Goal: Transaction & Acquisition: Obtain resource

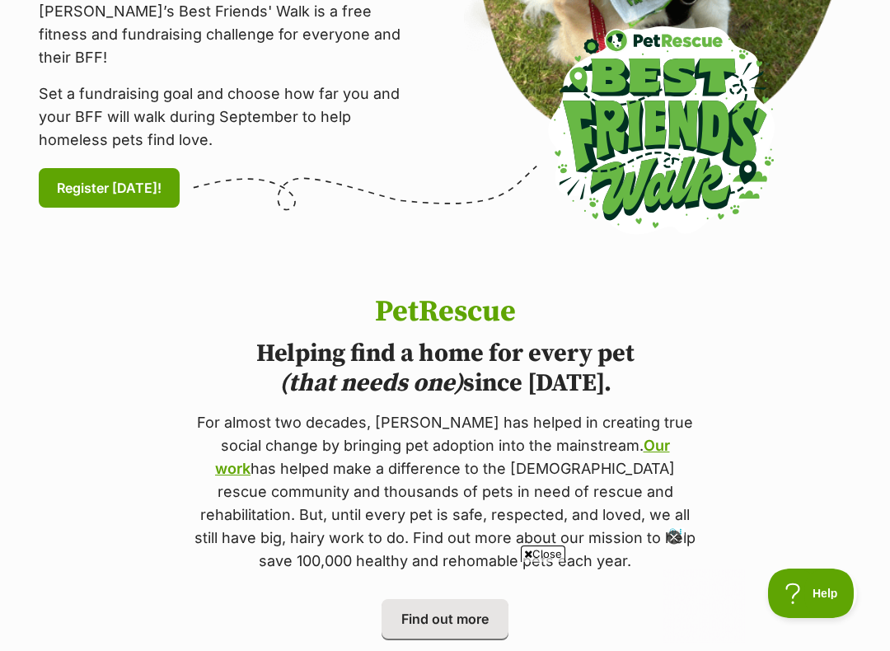
scroll to position [500, 0]
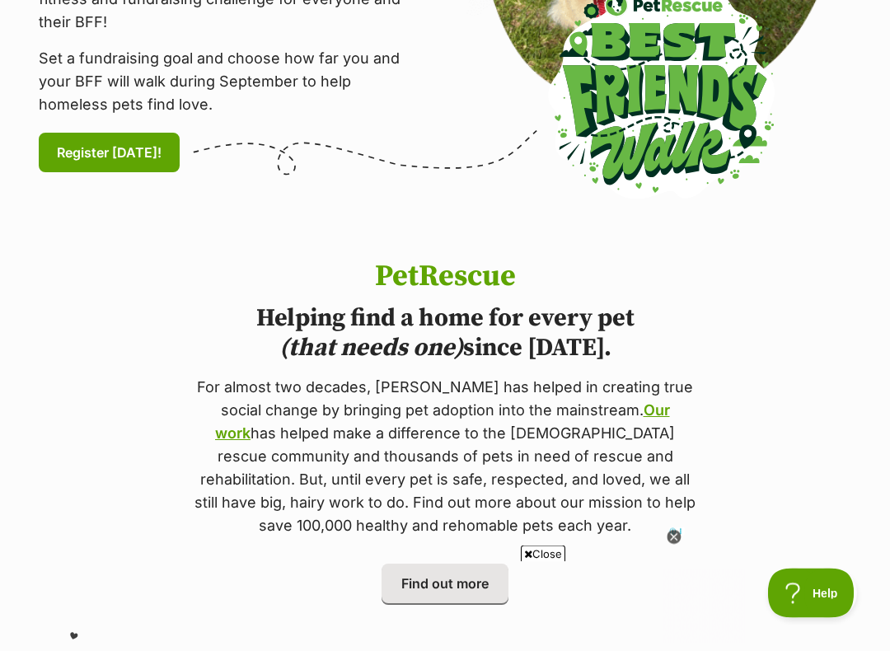
click at [669, 538] on icon at bounding box center [673, 537] width 14 height 14
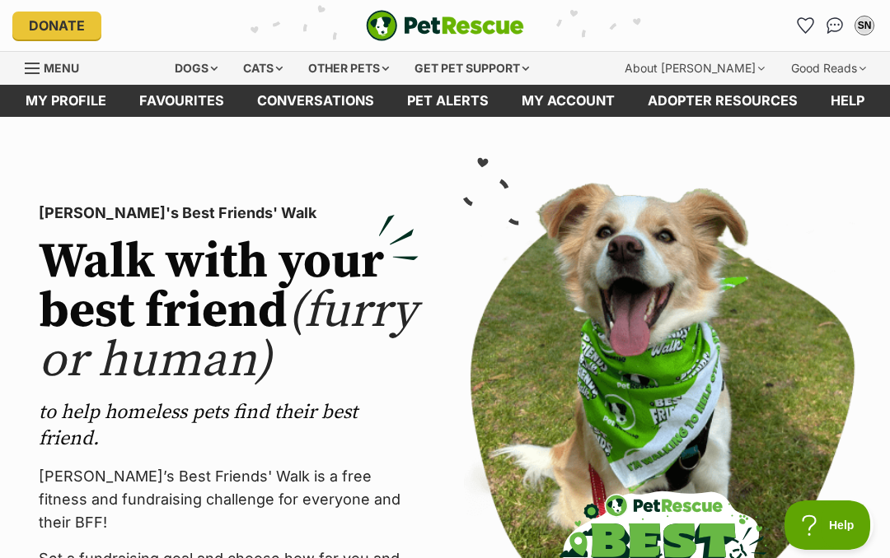
scroll to position [0, 0]
click at [218, 71] on div "Dogs" at bounding box center [196, 68] width 66 height 33
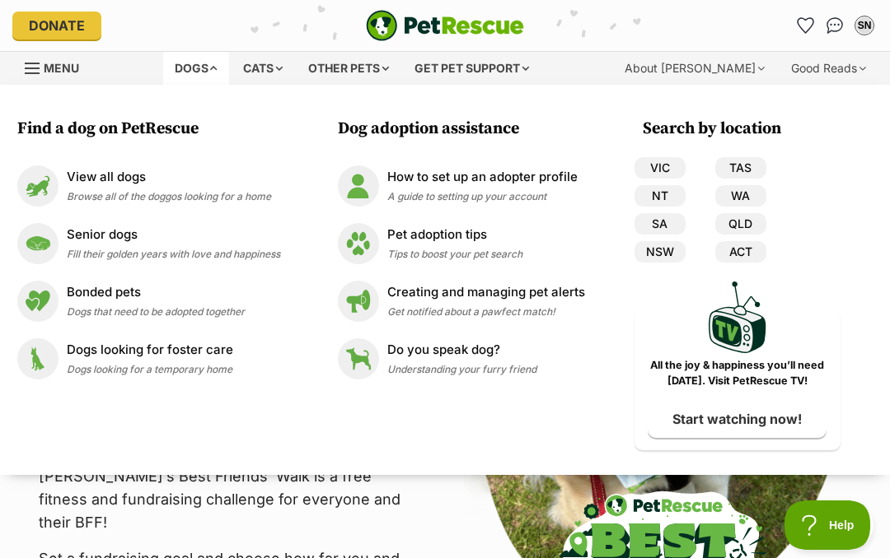
click at [137, 179] on p "View all dogs" at bounding box center [169, 177] width 204 height 19
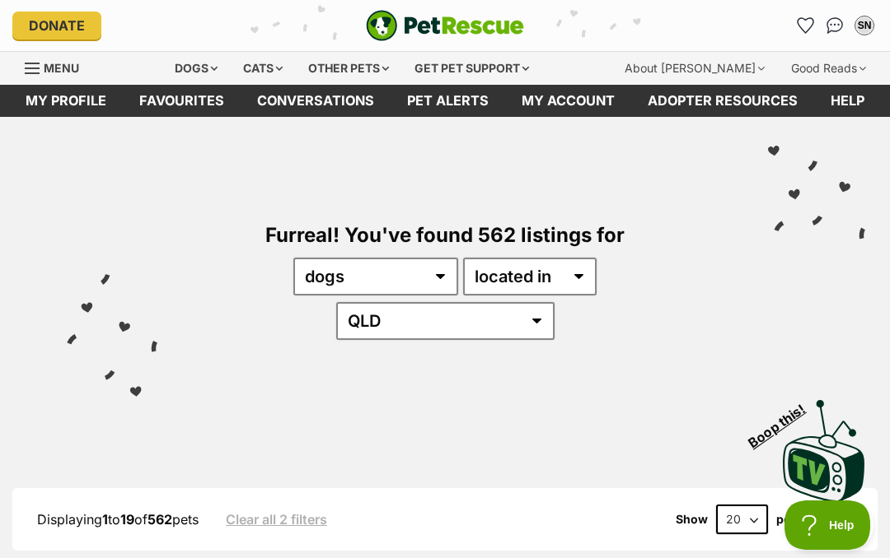
click at [750, 505] on select "20 40 60" at bounding box center [742, 520] width 52 height 30
select select "60"
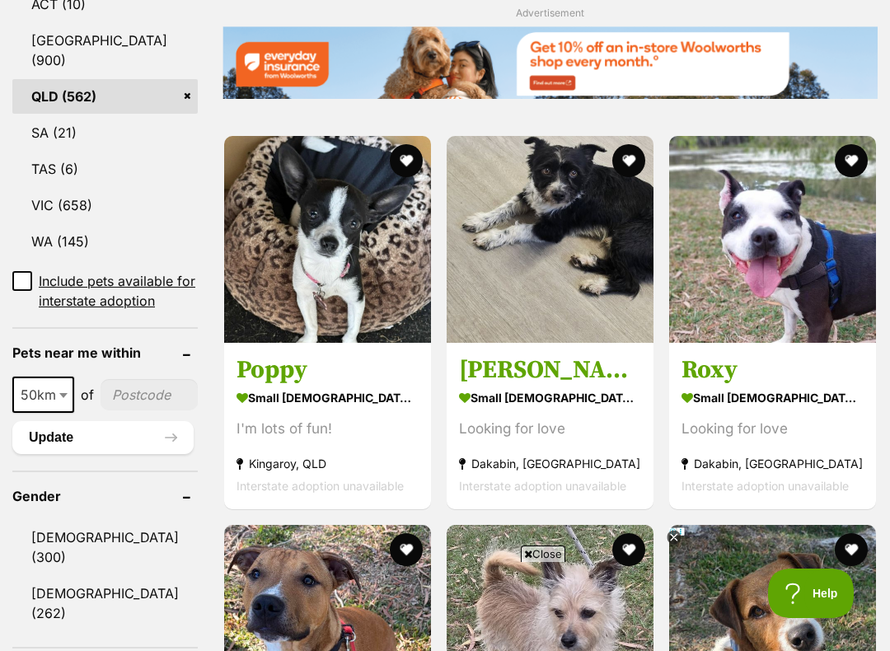
click at [60, 398] on b at bounding box center [63, 395] width 8 height 5
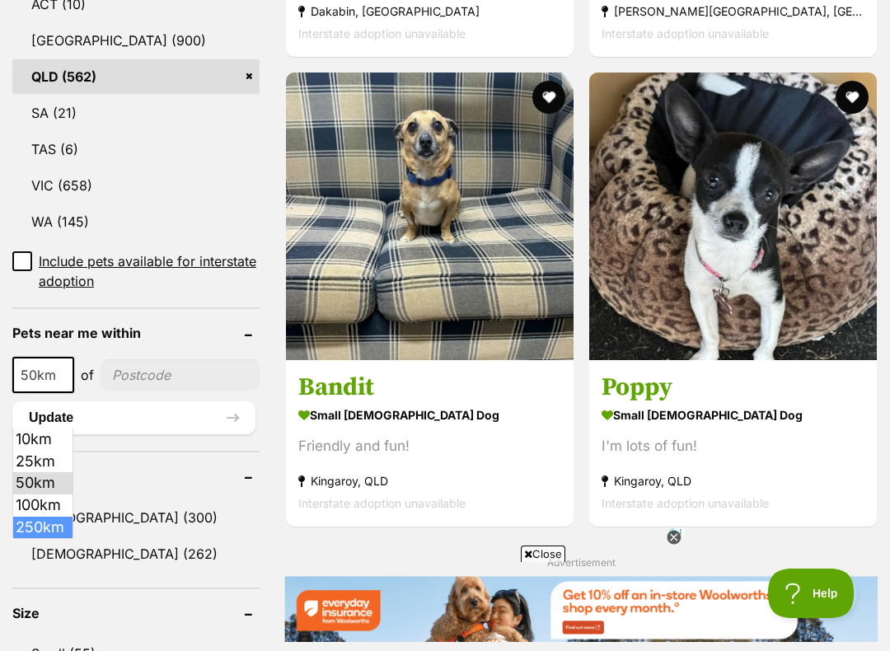
select select "250"
click at [63, 636] on link "Small (55)" at bounding box center [135, 653] width 247 height 35
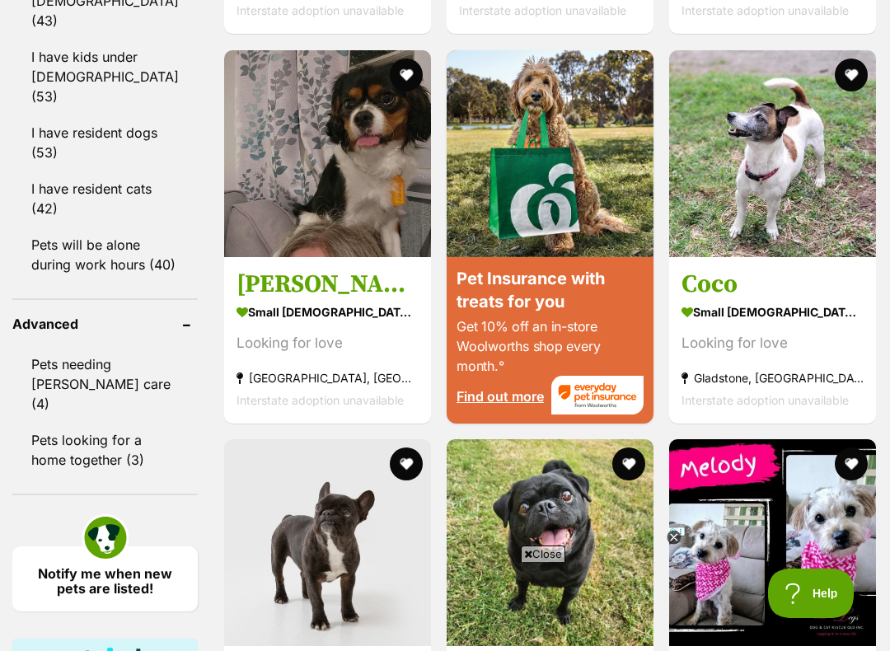
click at [390, 89] on button "favourite" at bounding box center [406, 74] width 33 height 33
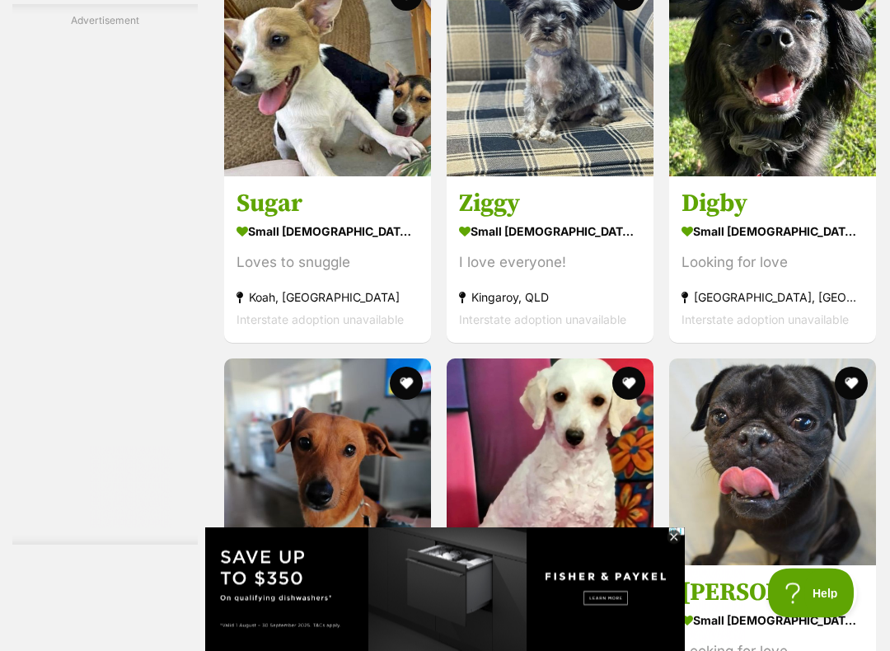
scroll to position [3266, 0]
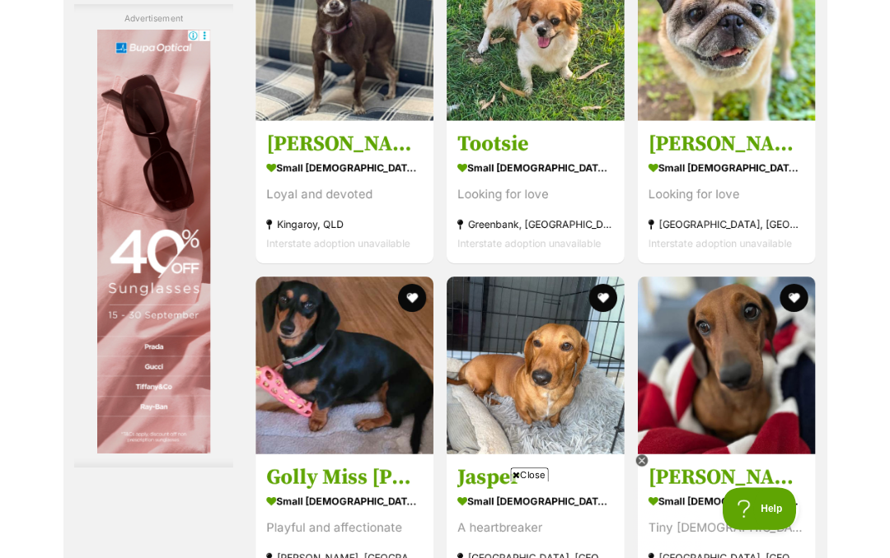
scroll to position [0, 0]
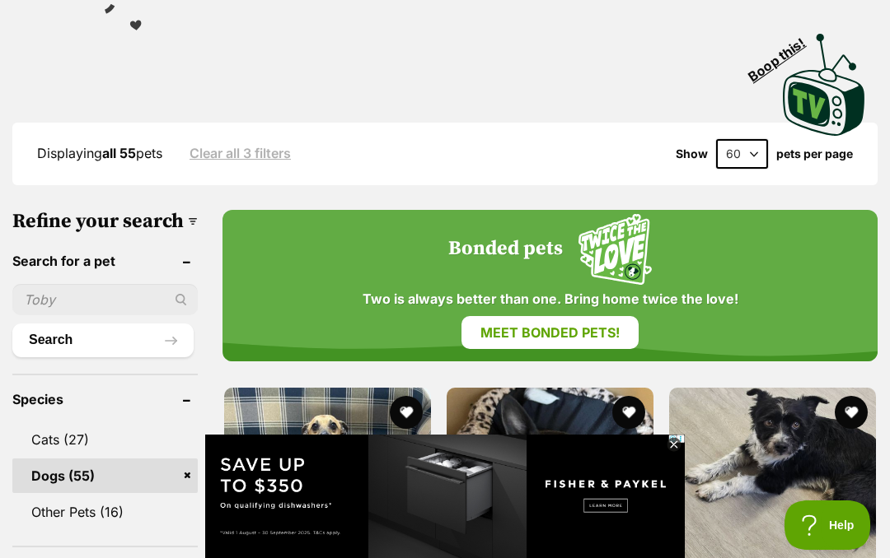
click at [686, 461] on img at bounding box center [772, 491] width 207 height 207
click at [678, 443] on icon at bounding box center [673, 445] width 14 height 14
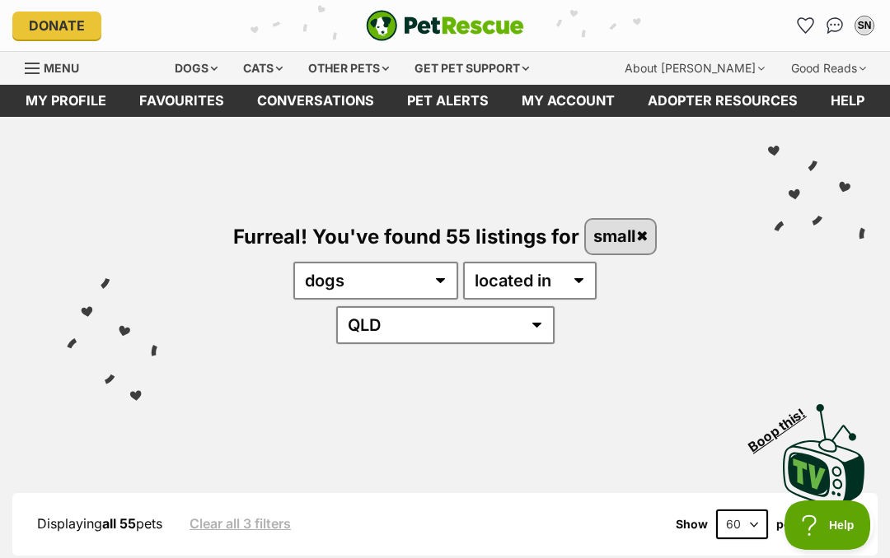
click at [801, 22] on icon "Favourites" at bounding box center [805, 25] width 16 height 15
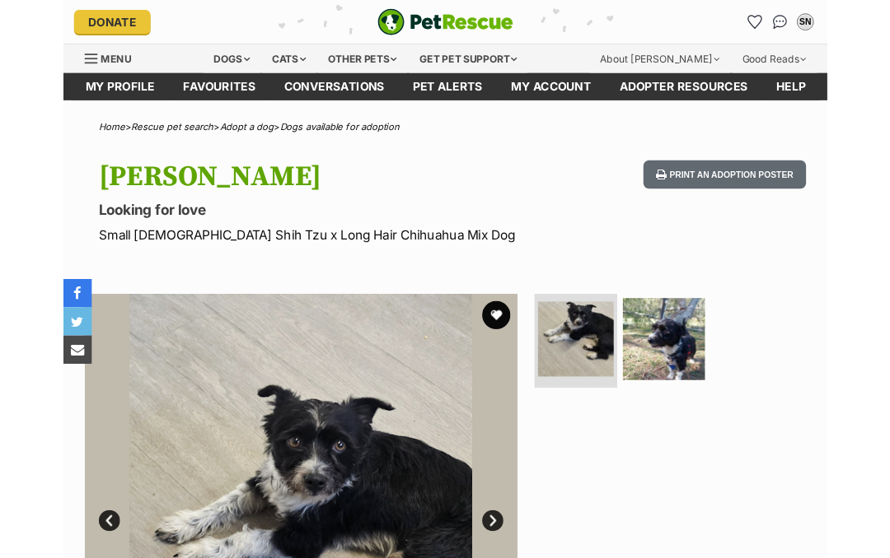
scroll to position [-3, 0]
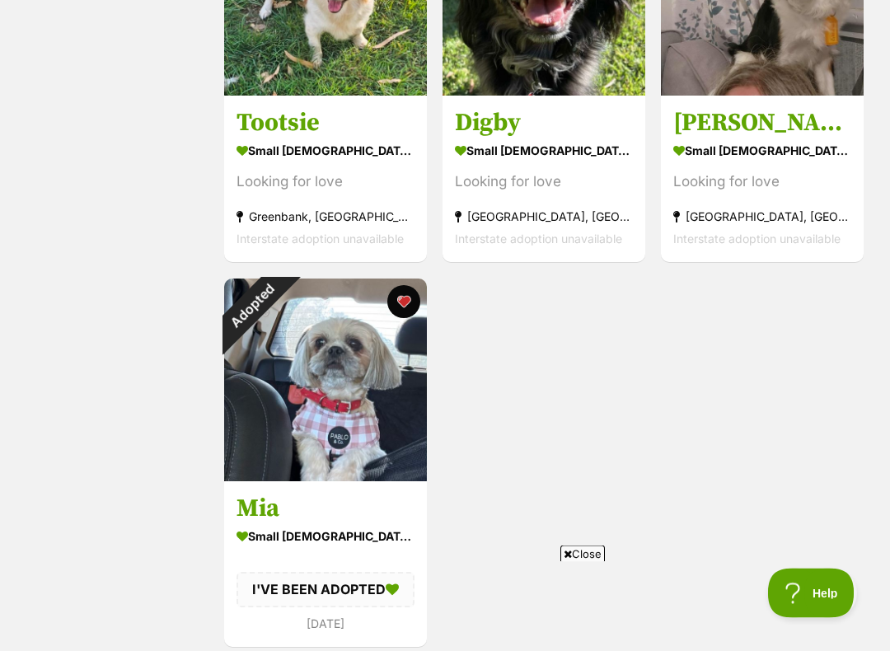
scroll to position [441, 0]
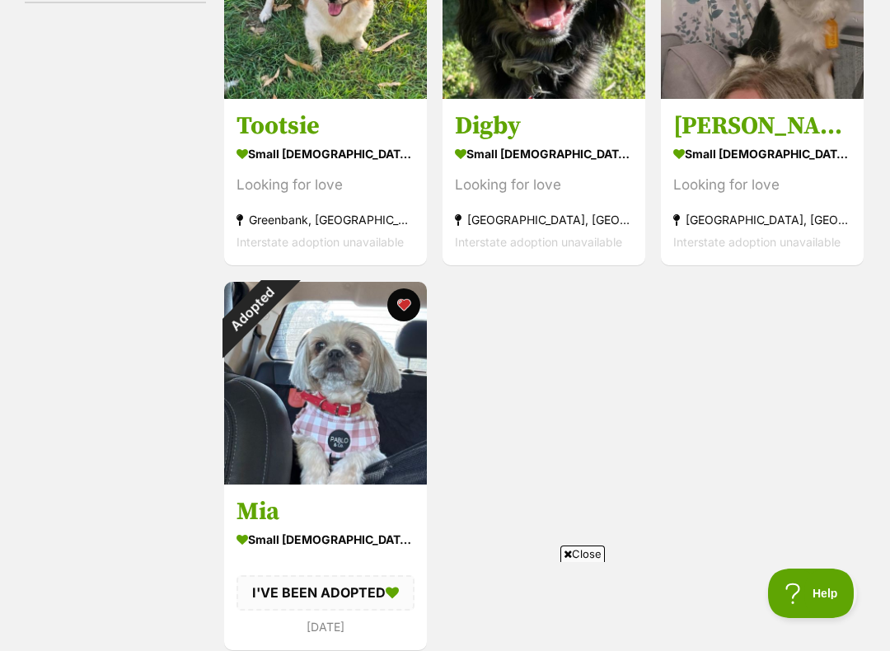
click at [311, 134] on h3 "Tootsie" at bounding box center [325, 126] width 178 height 31
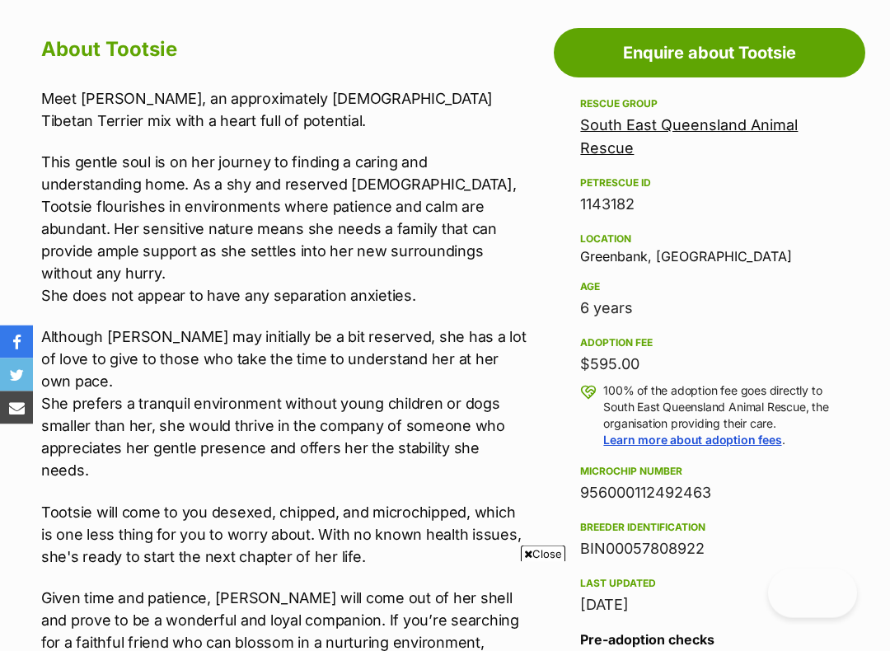
scroll to position [881, 0]
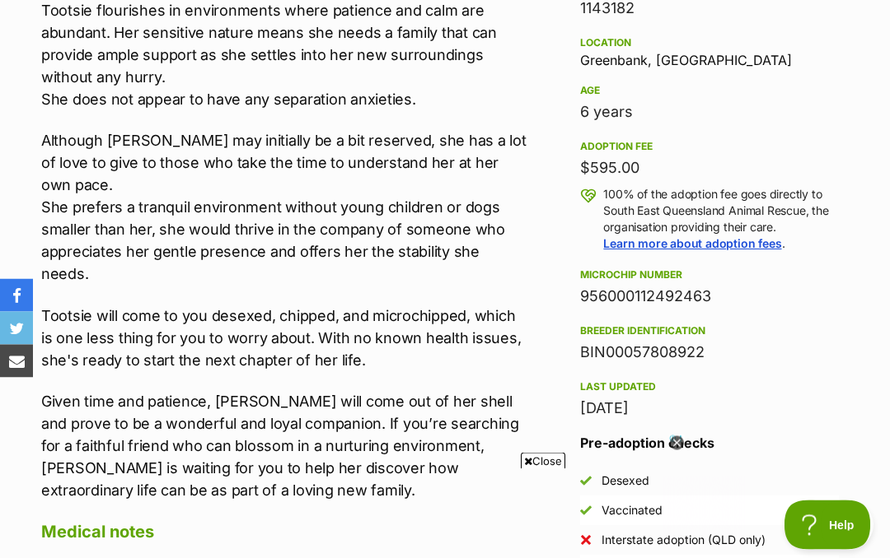
scroll to position [1064, 0]
click at [676, 440] on icon at bounding box center [677, 444] width 14 height 14
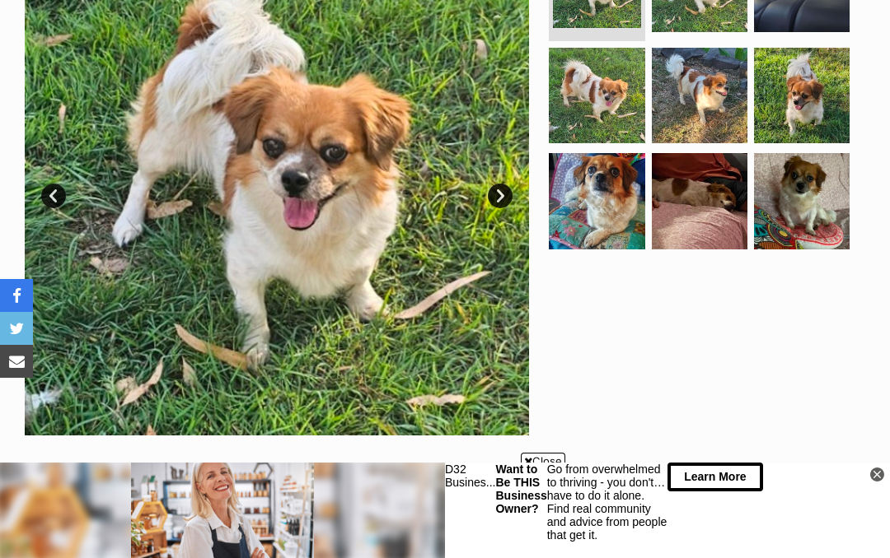
scroll to position [0, 0]
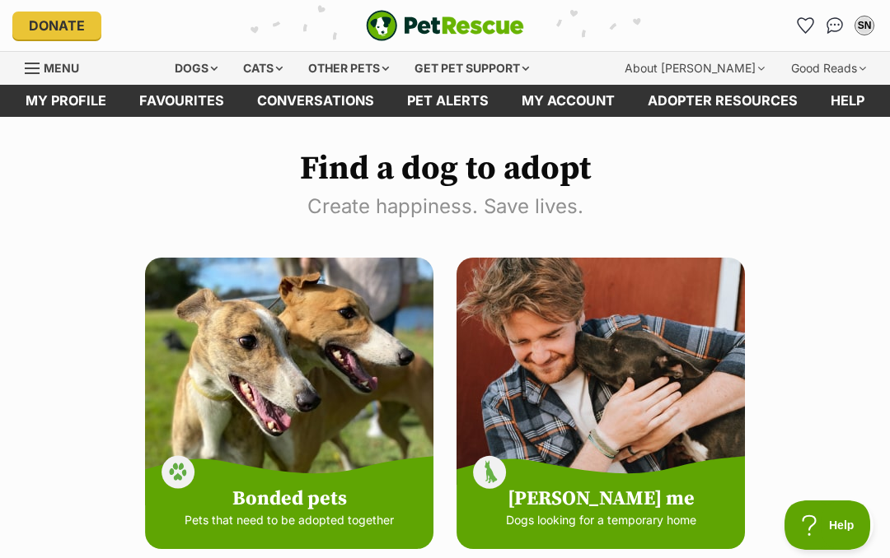
click at [872, 24] on div "SN" at bounding box center [864, 25] width 16 height 16
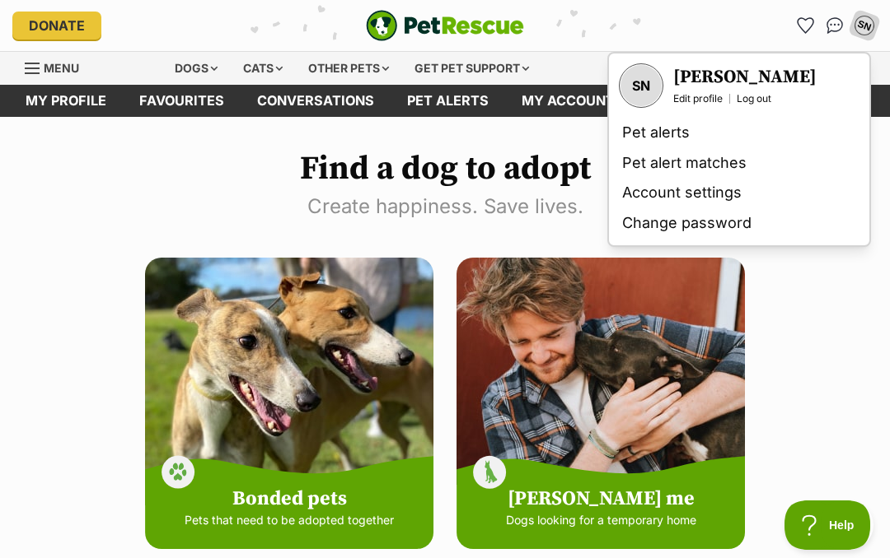
click at [712, 159] on link "Pet alert matches" at bounding box center [738, 163] width 247 height 30
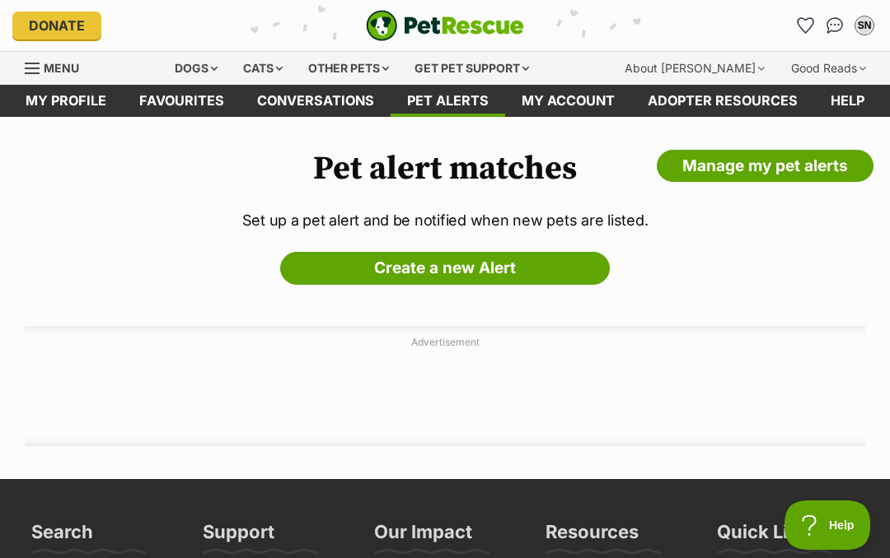
click at [867, 33] on div "SN" at bounding box center [864, 25] width 16 height 16
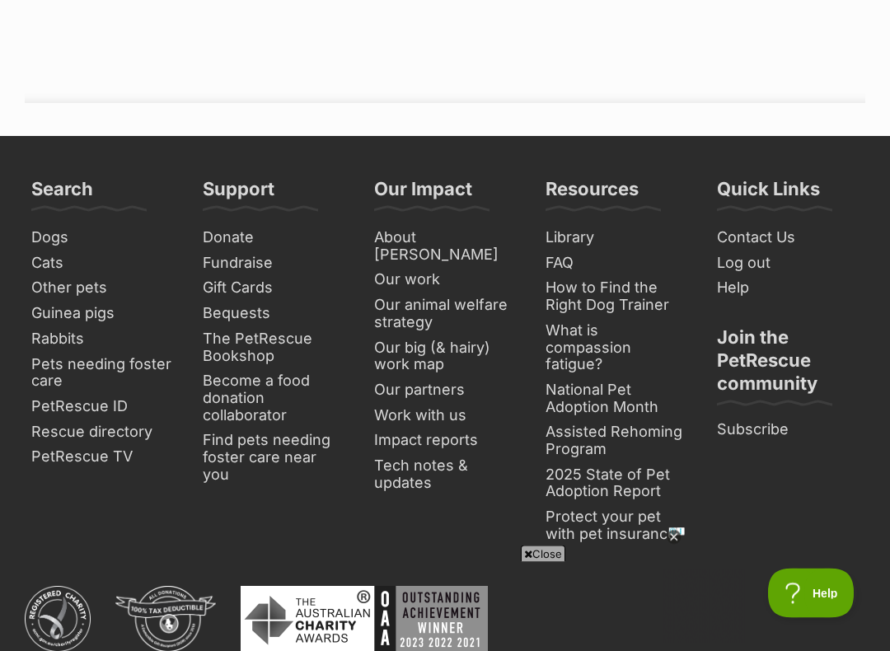
scroll to position [514, 0]
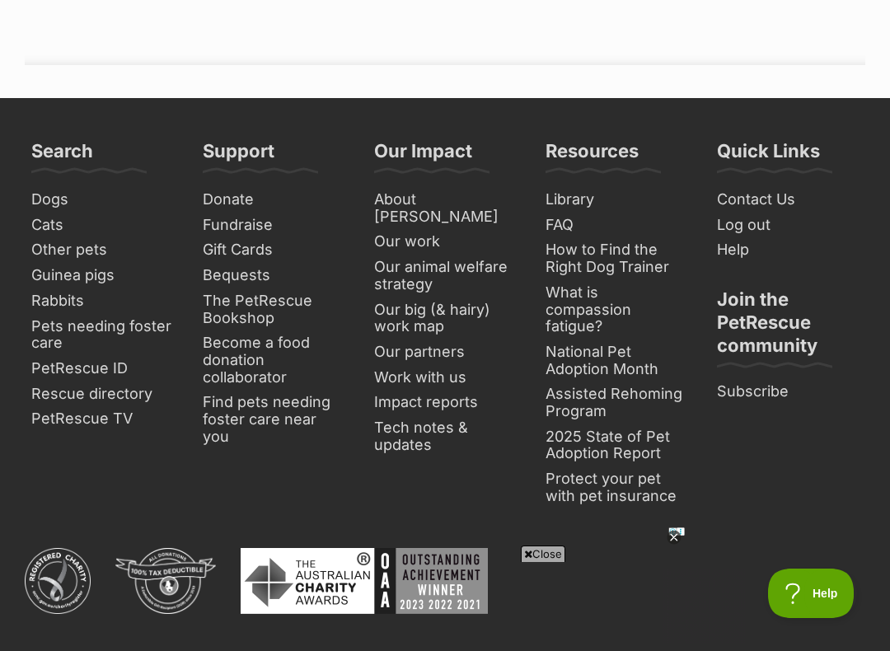
click at [681, 535] on icon at bounding box center [673, 537] width 15 height 15
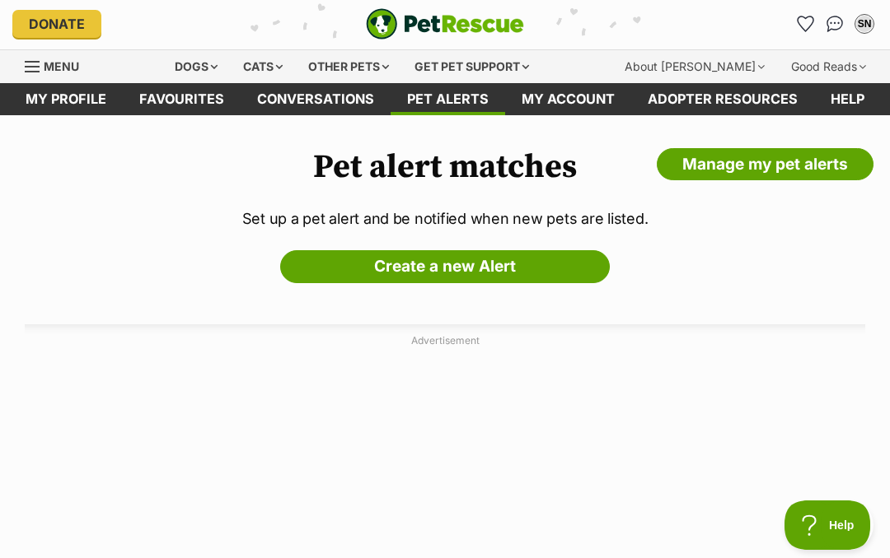
scroll to position [0, 0]
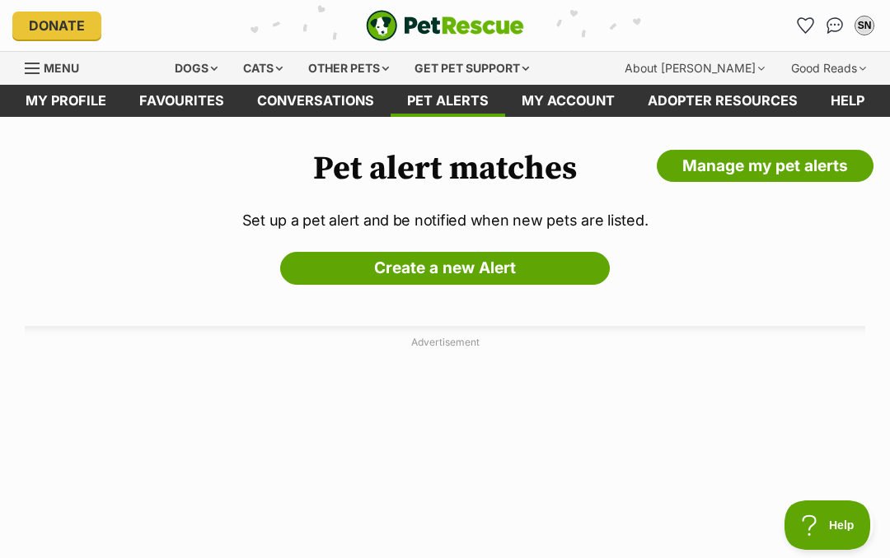
click at [808, 21] on icon "Favourites" at bounding box center [805, 25] width 16 height 15
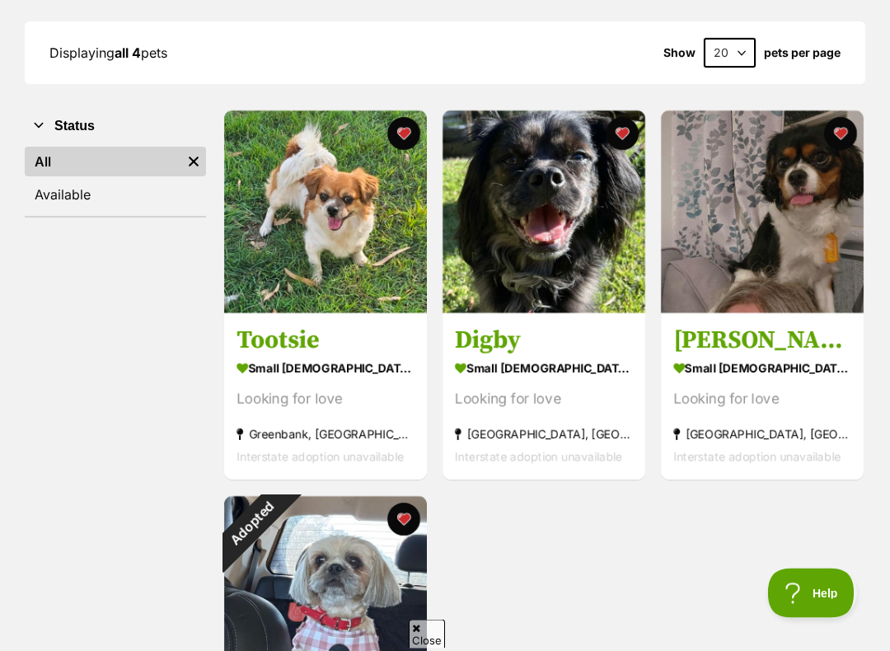
scroll to position [231, 0]
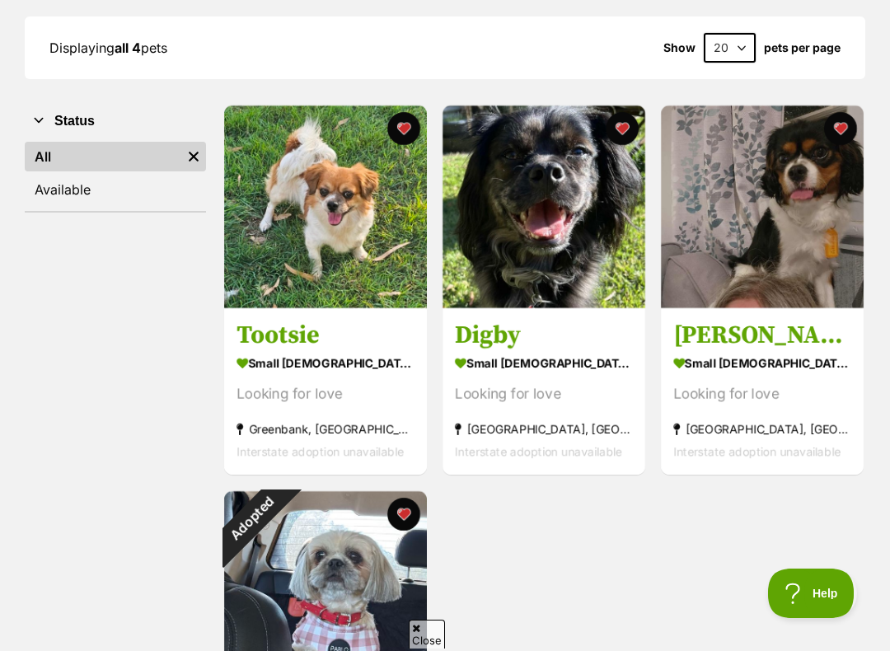
click at [307, 339] on h3 "Tootsie" at bounding box center [325, 335] width 178 height 31
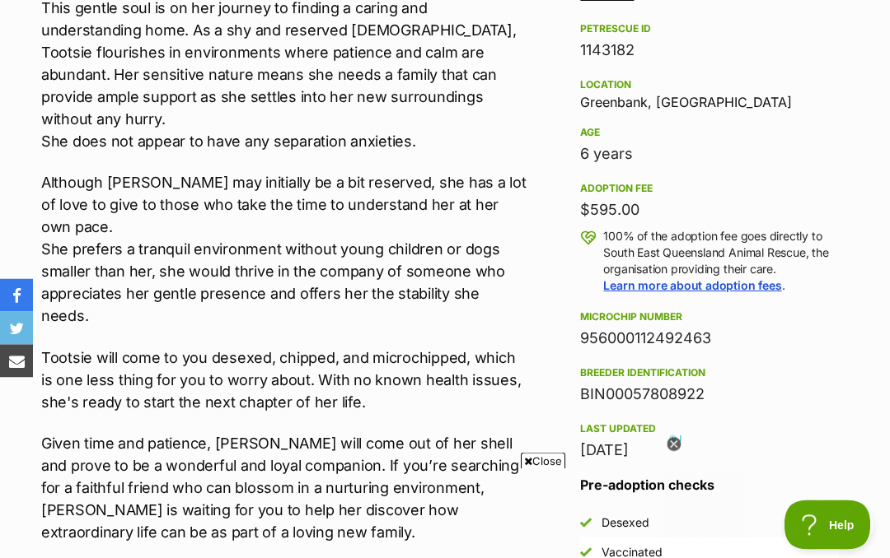
scroll to position [1025, 0]
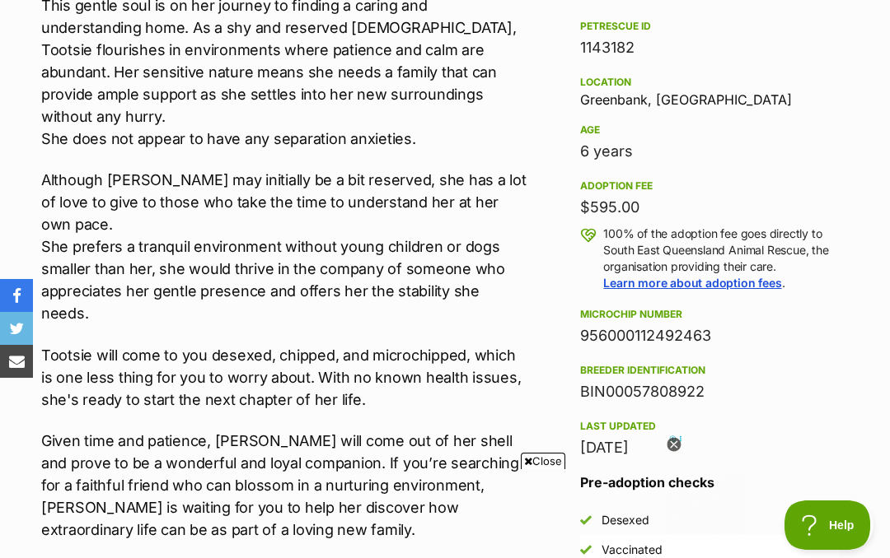
click at [675, 446] on icon at bounding box center [673, 445] width 14 height 14
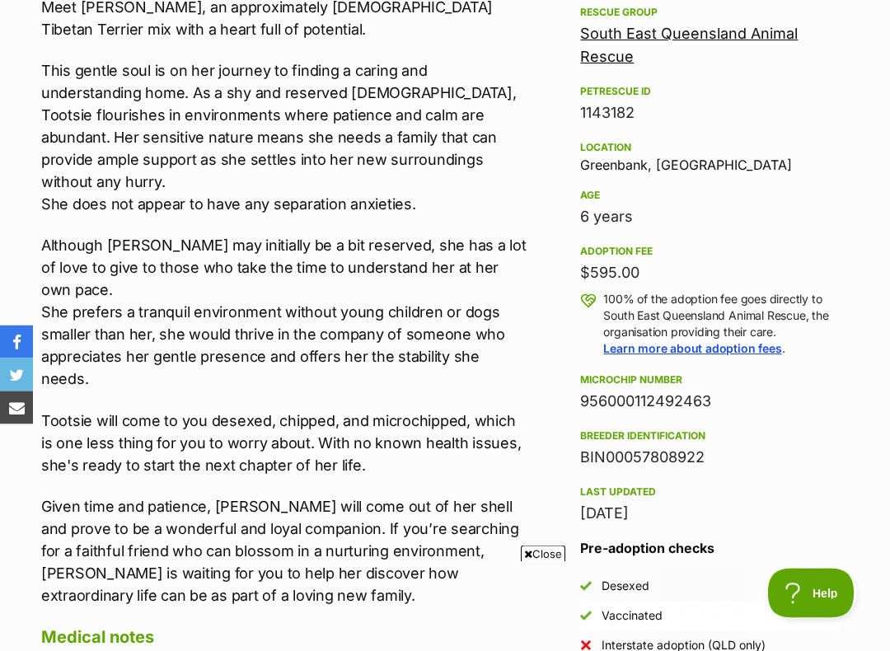
scroll to position [960, 0]
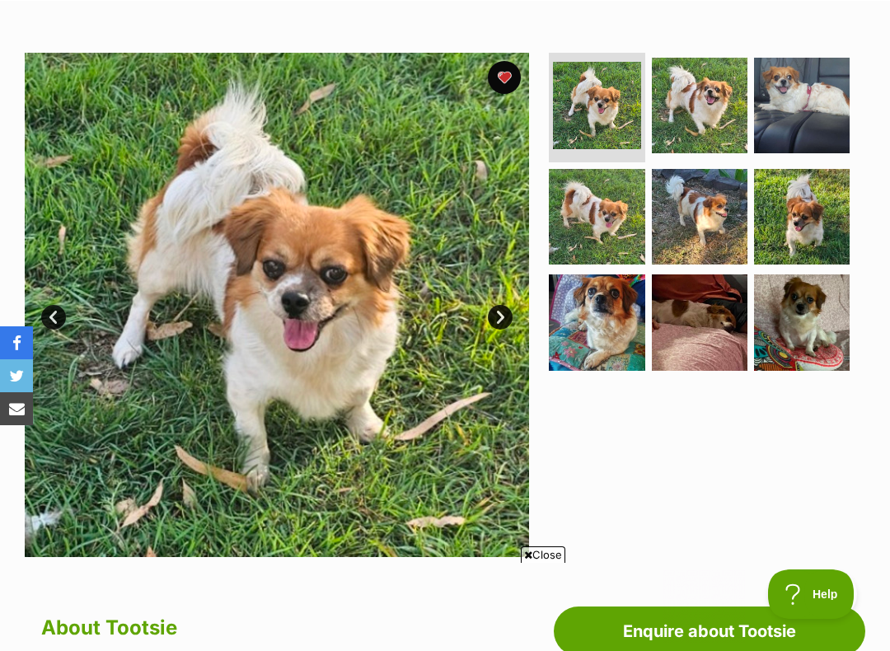
click at [535, 556] on span "Close" at bounding box center [543, 553] width 44 height 16
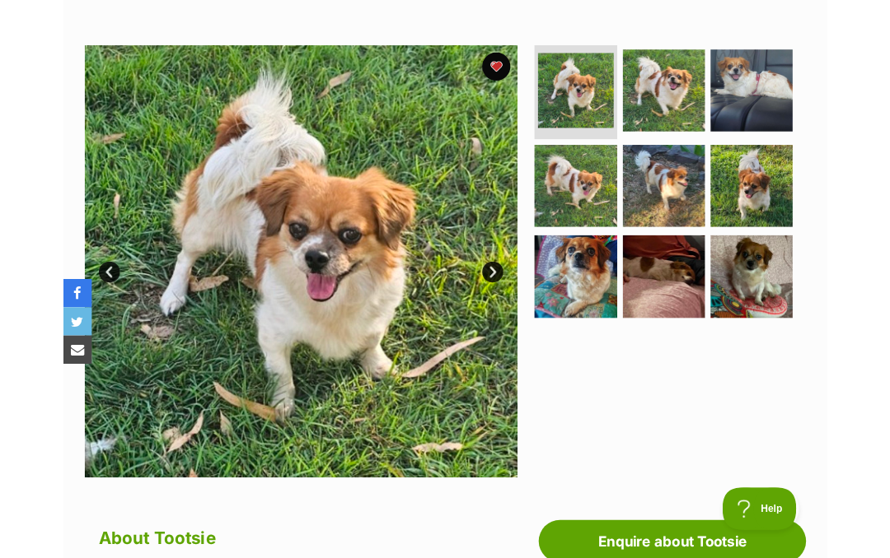
scroll to position [0, 0]
